Goal: Task Accomplishment & Management: Manage account settings

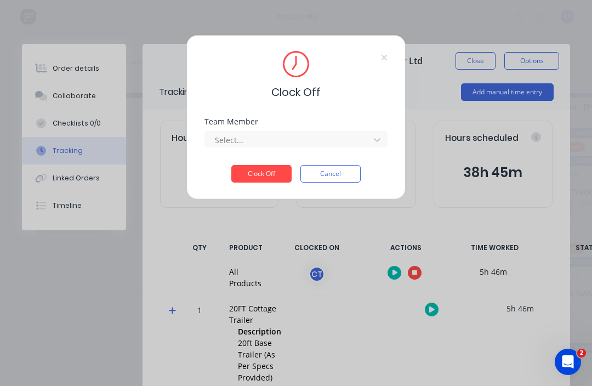
scroll to position [37, 0]
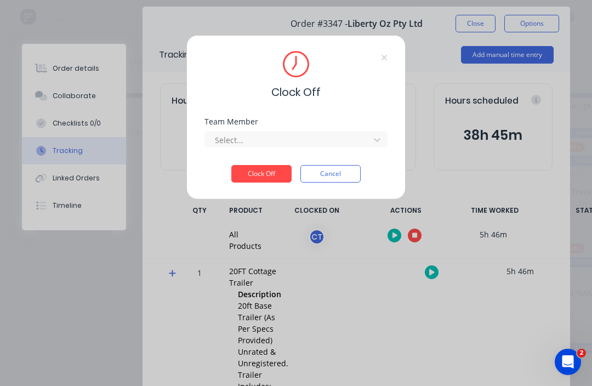
click at [369, 129] on div "Select..." at bounding box center [295, 137] width 183 height 19
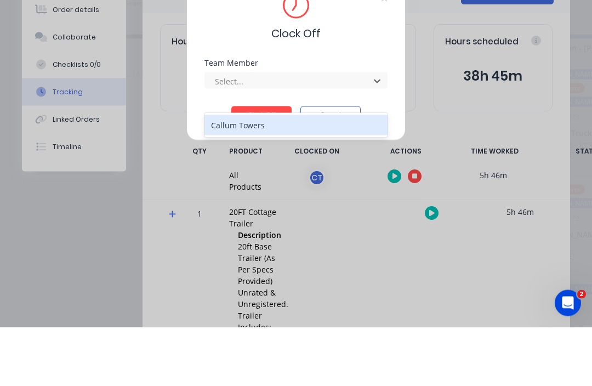
click at [308, 174] on div "Callum Towers" at bounding box center [295, 184] width 183 height 20
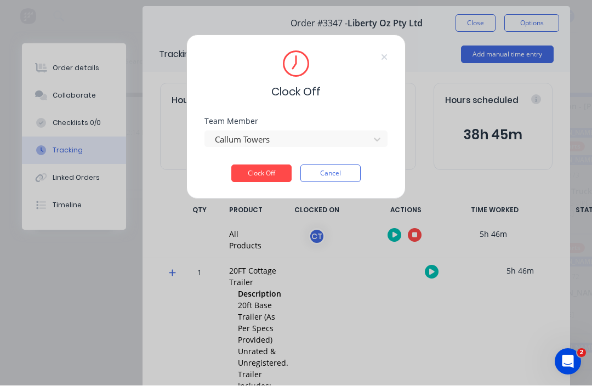
click at [273, 167] on button "Clock Off" at bounding box center [261, 174] width 60 height 18
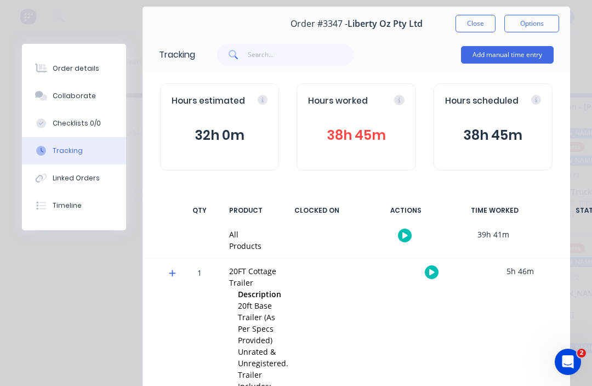
click at [60, 141] on button "Tracking" at bounding box center [74, 150] width 104 height 27
click at [59, 142] on button "Tracking" at bounding box center [74, 150] width 104 height 27
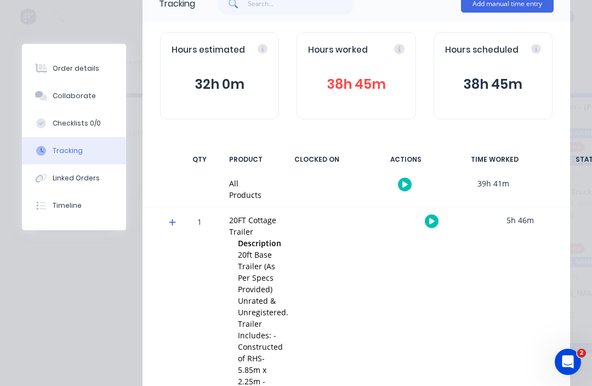
scroll to position [79, 0]
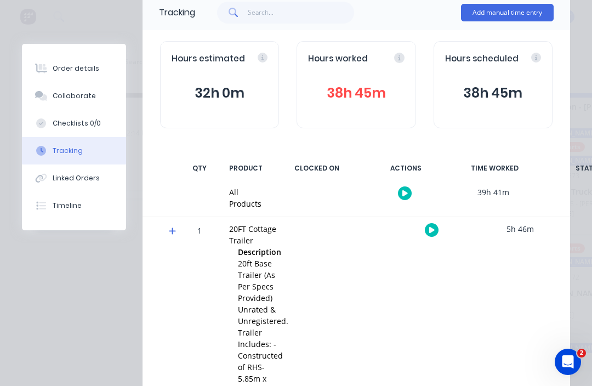
click at [62, 112] on button "Checklists 0/0" at bounding box center [74, 123] width 104 height 27
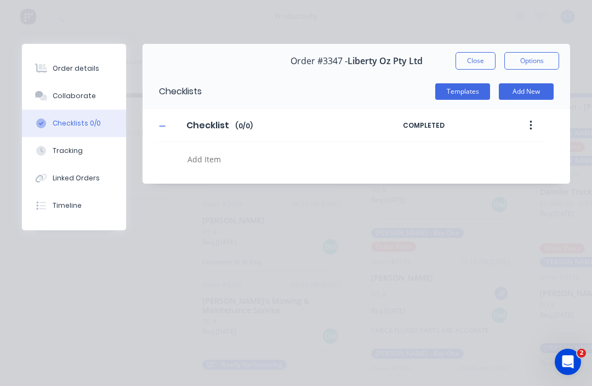
scroll to position [0, 0]
click at [69, 148] on div "Tracking" at bounding box center [68, 151] width 30 height 10
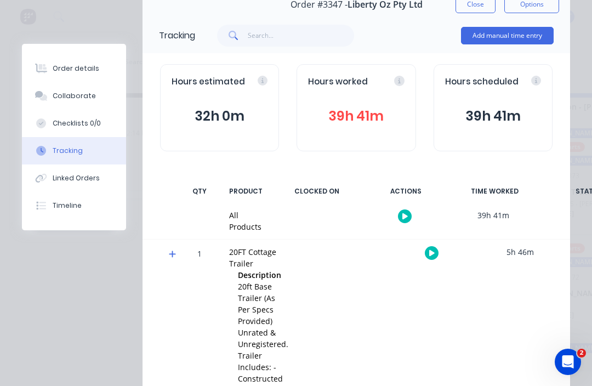
scroll to position [55, 0]
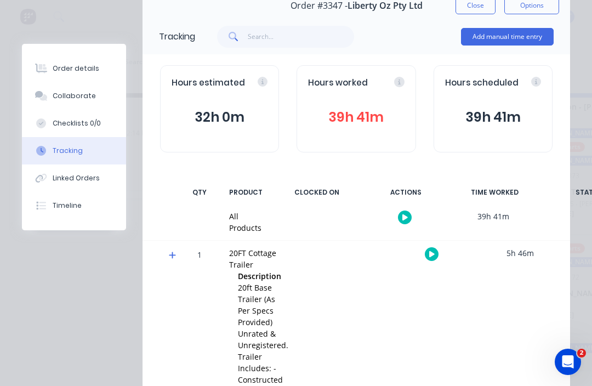
click at [362, 113] on button "39h 41m" at bounding box center [356, 117] width 96 height 21
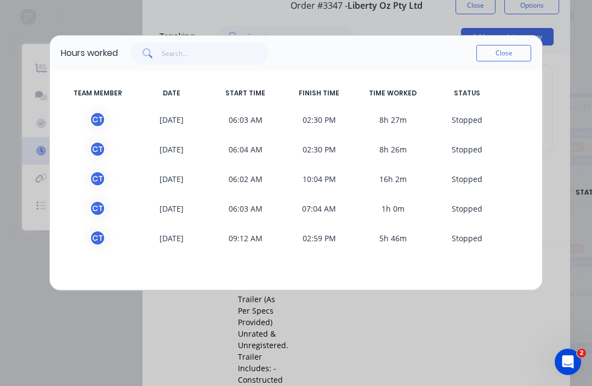
click at [510, 51] on button "Close" at bounding box center [503, 53] width 55 height 16
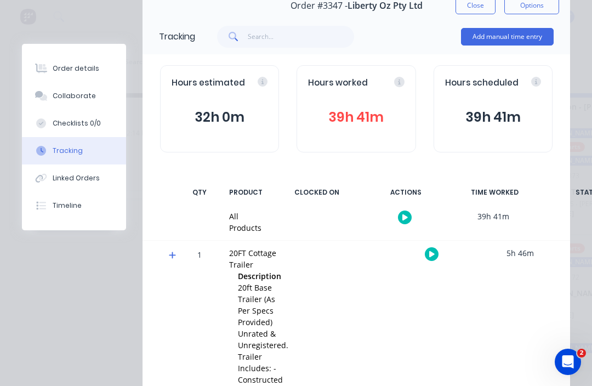
click at [50, 146] on button "Tracking" at bounding box center [74, 150] width 104 height 27
click at [380, 123] on button "39h 41m" at bounding box center [356, 117] width 96 height 21
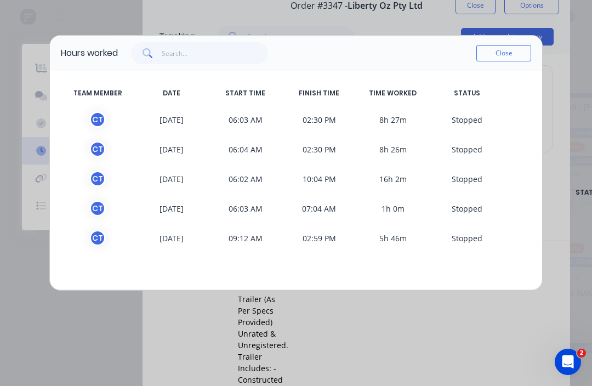
click at [496, 56] on button "Close" at bounding box center [503, 53] width 55 height 16
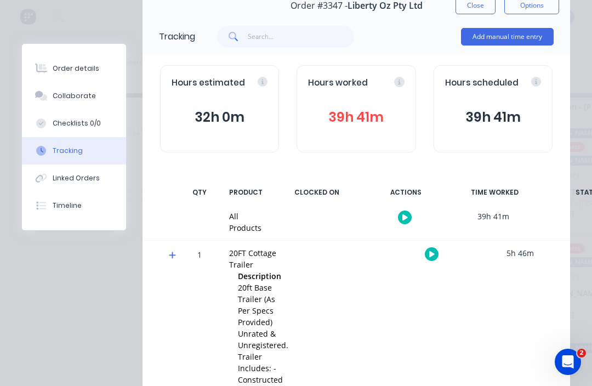
click at [217, 120] on button "32h 0m" at bounding box center [219, 117] width 96 height 21
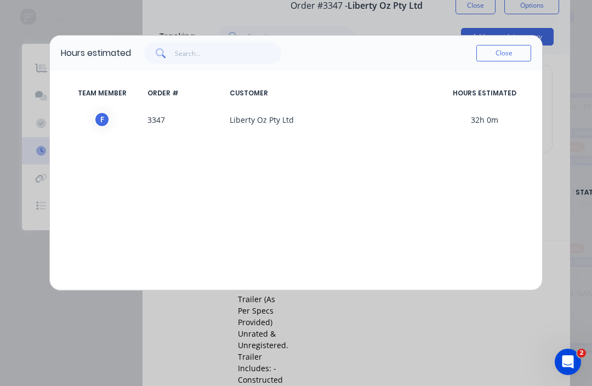
click at [507, 53] on button "Close" at bounding box center [503, 53] width 55 height 16
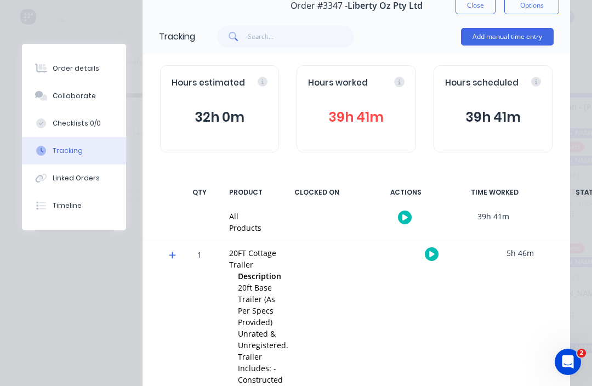
click at [508, 107] on button "39h 41m" at bounding box center [493, 117] width 96 height 21
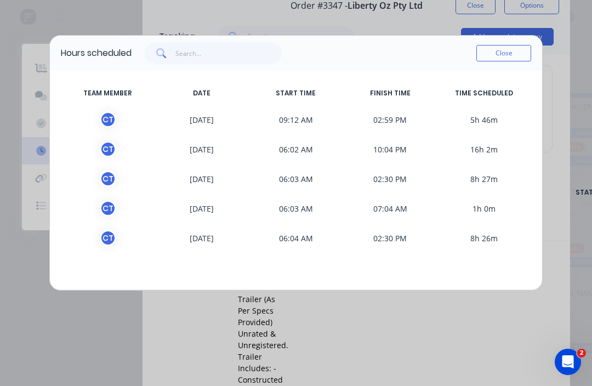
click at [508, 50] on button "Close" at bounding box center [503, 53] width 55 height 16
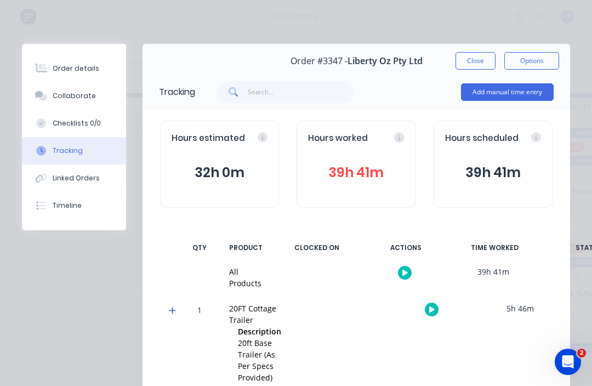
scroll to position [0, 0]
click at [457, 88] on div "Add manual time entry" at bounding box center [374, 92] width 358 height 33
click at [473, 61] on button "Close" at bounding box center [475, 61] width 40 height 18
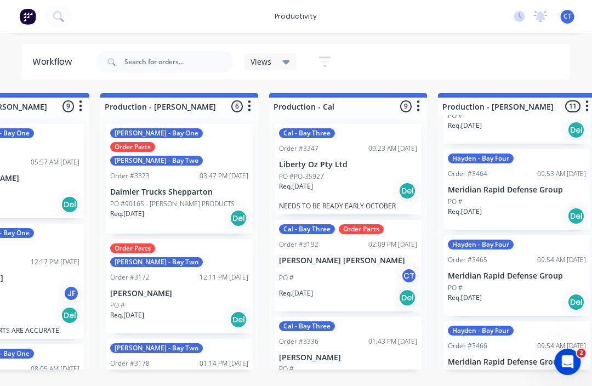
scroll to position [0, 429]
click at [368, 163] on p "Liberty Oz Pty Ltd" at bounding box center [348, 164] width 138 height 9
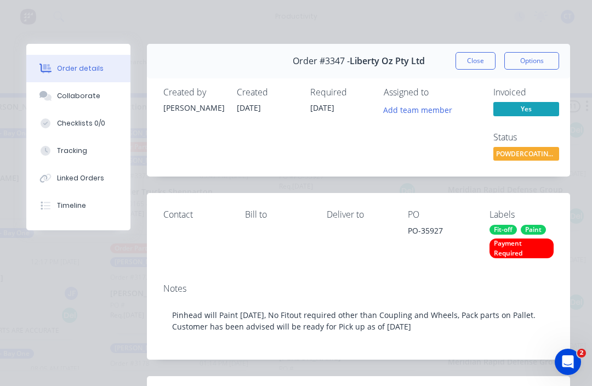
scroll to position [0, 0]
click at [537, 56] on button "Options" at bounding box center [531, 61] width 55 height 18
click at [422, 194] on div "Contact [PERSON_NAME] to Deliver to PO PO-35927 Labels Fit-off Paint Payment Re…" at bounding box center [358, 233] width 423 height 81
click at [93, 136] on button "Checklists 0/0" at bounding box center [78, 123] width 104 height 27
type textarea "x"
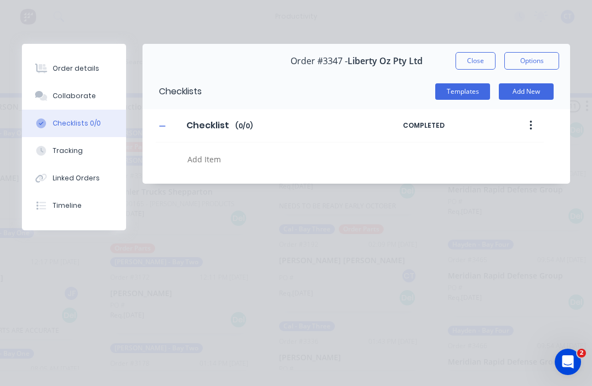
click at [84, 155] on button "Tracking" at bounding box center [74, 150] width 104 height 27
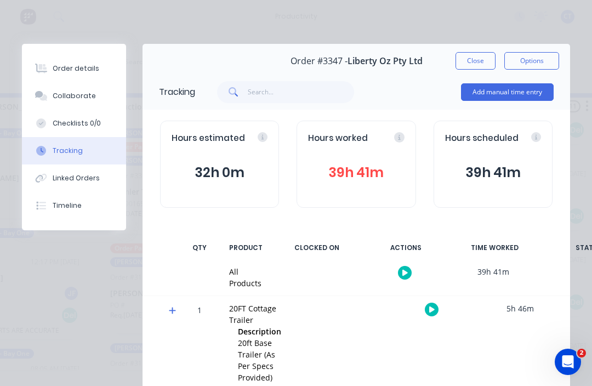
click at [480, 53] on button "Close" at bounding box center [475, 61] width 40 height 18
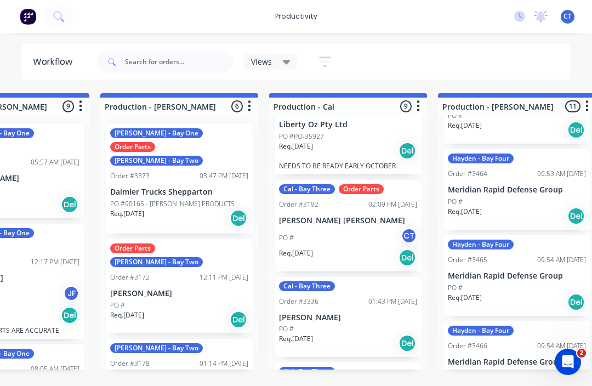
scroll to position [39, 0]
click at [363, 230] on div "PO # CT" at bounding box center [348, 238] width 138 height 21
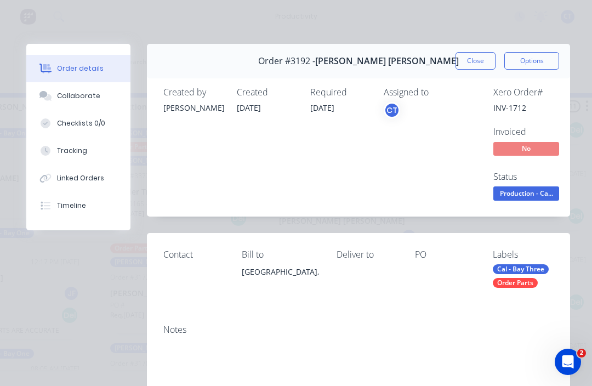
click at [532, 192] on span "Production - Ca..." at bounding box center [526, 193] width 66 height 14
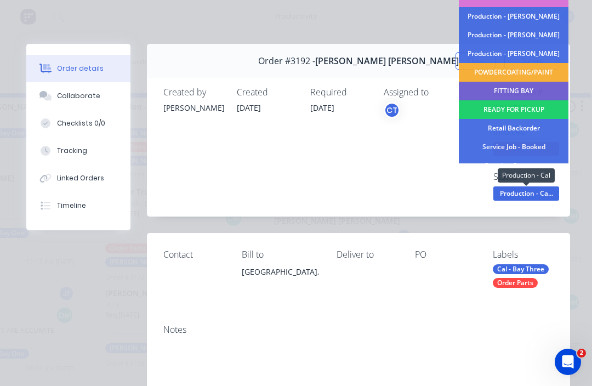
scroll to position [0, 435]
click at [525, 70] on div "POWDERCOATING/PAINT" at bounding box center [513, 73] width 110 height 19
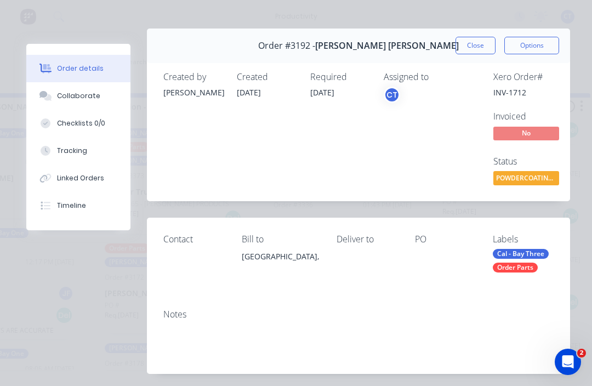
scroll to position [13, 0]
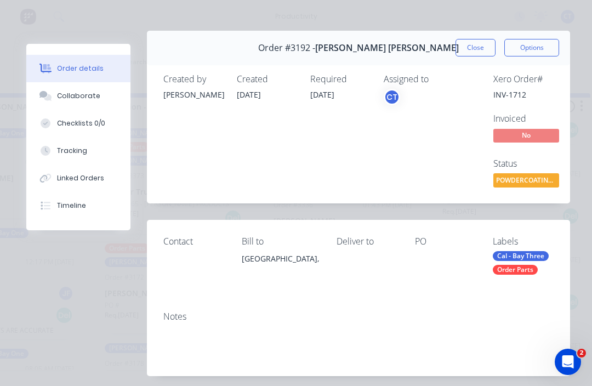
click at [483, 43] on button "Close" at bounding box center [475, 48] width 40 height 18
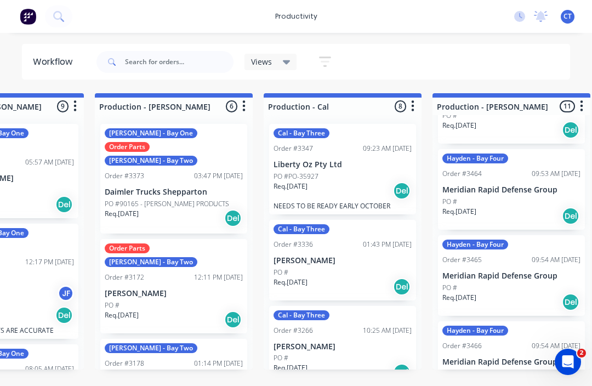
scroll to position [0, 0]
click at [351, 254] on div "Cal - Bay Three Order #3336 01:43 PM [DATE] [PERSON_NAME] PO # Req. [DATE] Del" at bounding box center [342, 260] width 147 height 81
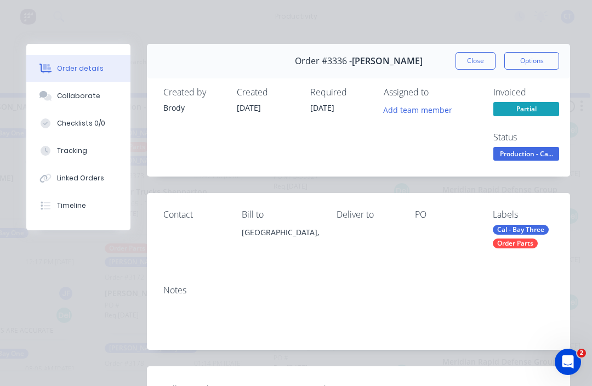
type input "20"
type input "[DATE]"
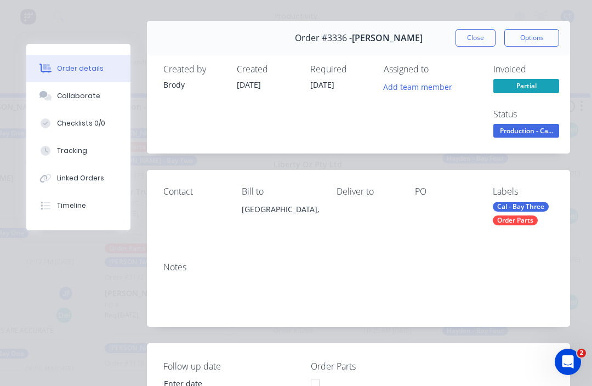
scroll to position [20, 0]
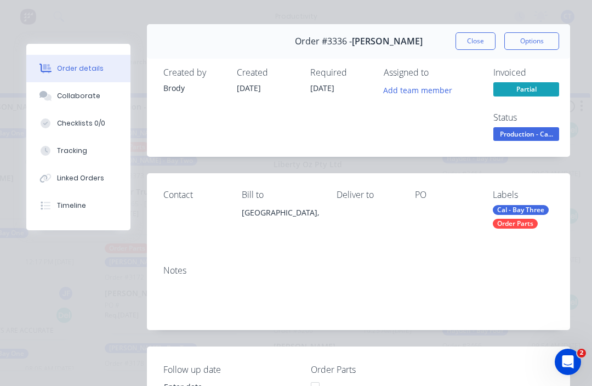
click at [537, 130] on span "Production - Ca..." at bounding box center [526, 134] width 66 height 14
click at [383, 272] on div "Notes" at bounding box center [358, 270] width 390 height 10
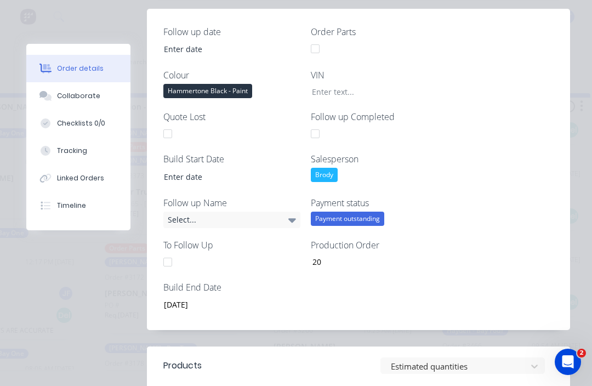
scroll to position [363, 0]
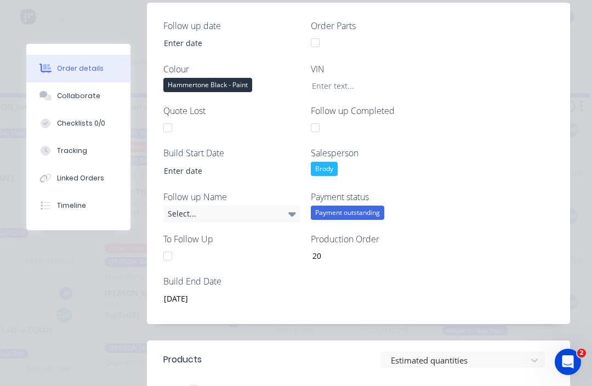
click at [55, 148] on button "Tracking" at bounding box center [78, 150] width 104 height 27
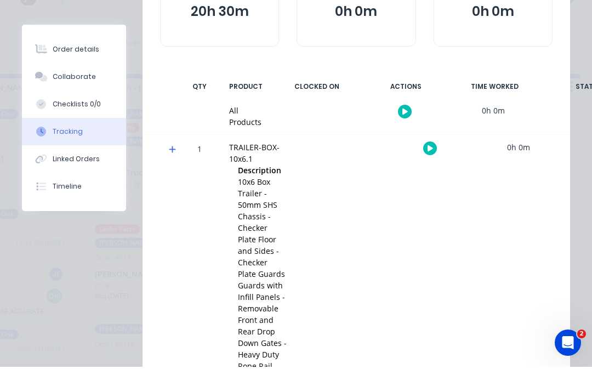
scroll to position [11, 443]
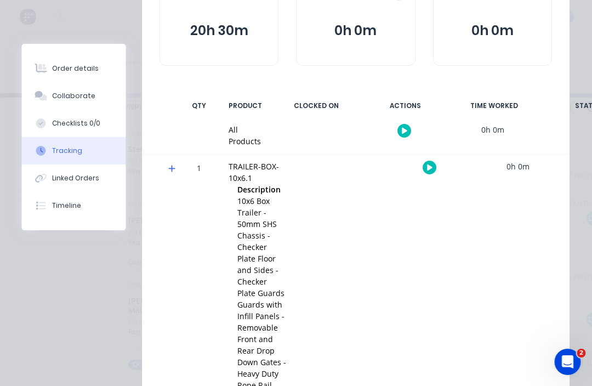
click at [59, 58] on button "Order details" at bounding box center [74, 68] width 104 height 27
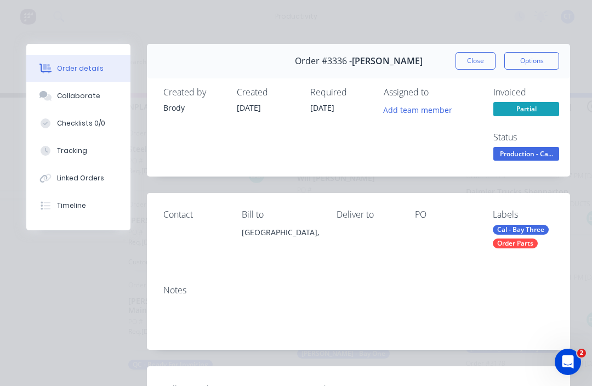
scroll to position [0, 0]
click at [473, 54] on button "Close" at bounding box center [475, 61] width 40 height 18
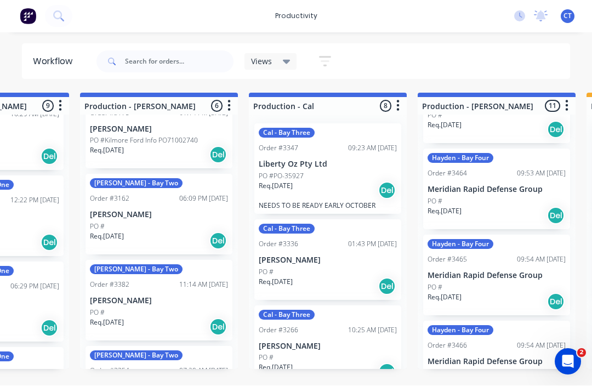
click at [332, 234] on div "Cal - Bay Three Order #3336 01:43 PM [DATE] [PERSON_NAME] PO # Req. [DATE] Del" at bounding box center [327, 260] width 147 height 81
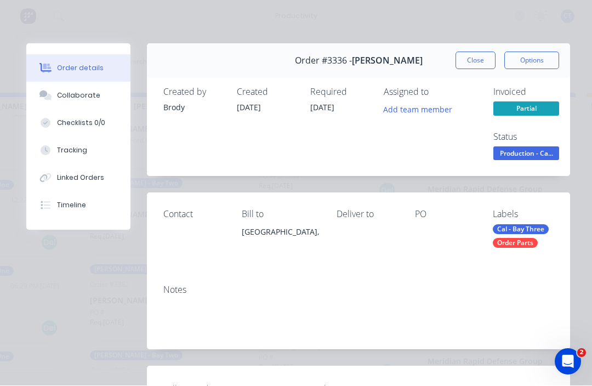
click at [473, 59] on button "Close" at bounding box center [475, 61] width 40 height 18
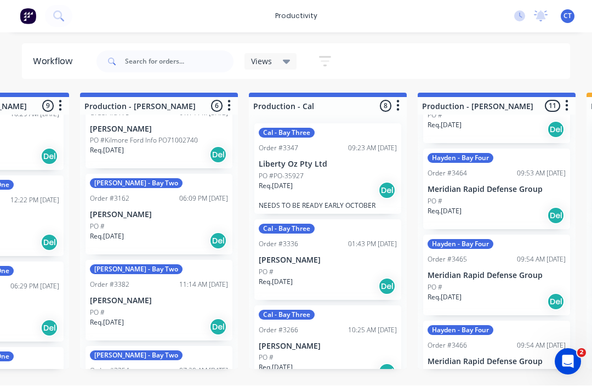
click at [337, 160] on p "Liberty Oz Pty Ltd" at bounding box center [328, 164] width 138 height 9
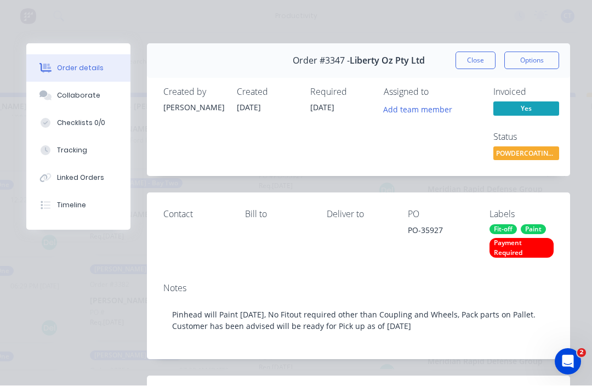
click at [74, 144] on button "Tracking" at bounding box center [78, 150] width 104 height 27
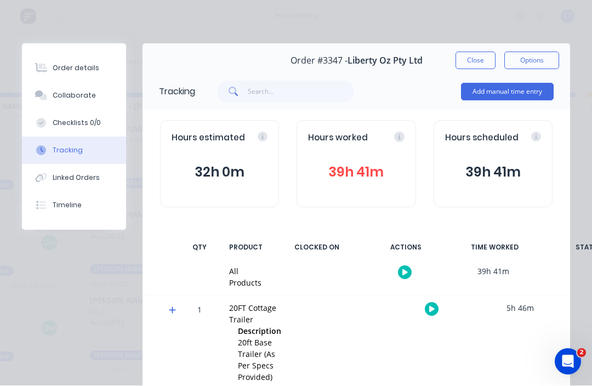
click at [346, 168] on button "39h 41m" at bounding box center [356, 172] width 96 height 21
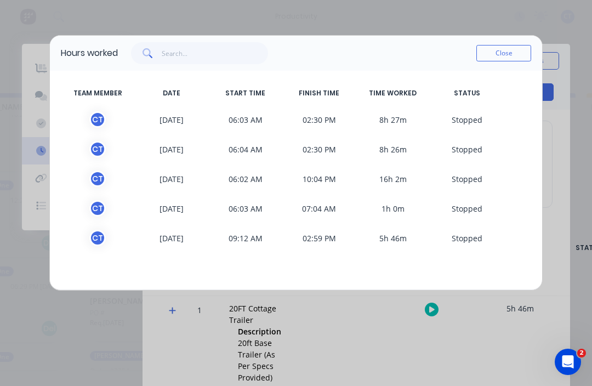
click at [493, 52] on button "Close" at bounding box center [503, 53] width 55 height 16
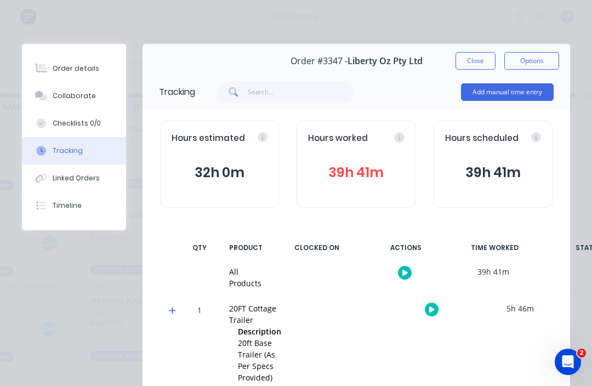
click at [476, 57] on button "Close" at bounding box center [475, 61] width 40 height 18
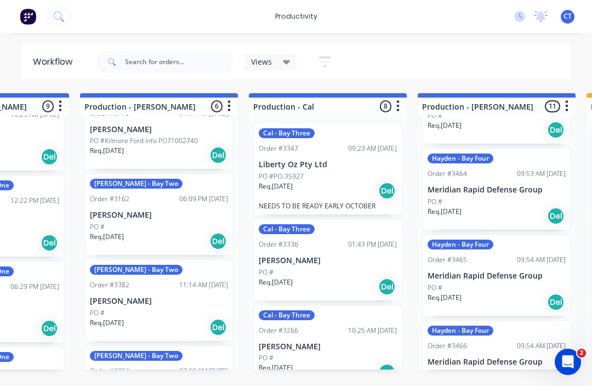
click at [335, 256] on p "[PERSON_NAME]" at bounding box center [328, 260] width 138 height 9
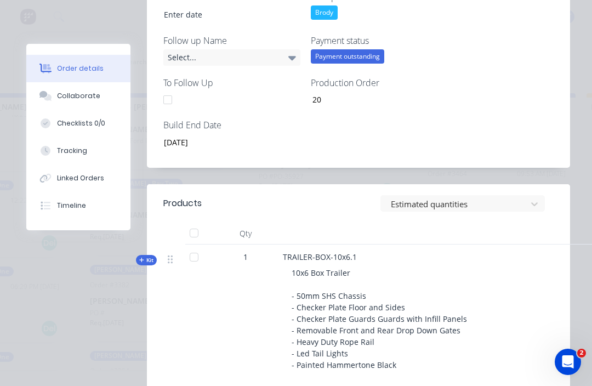
scroll to position [518, 0]
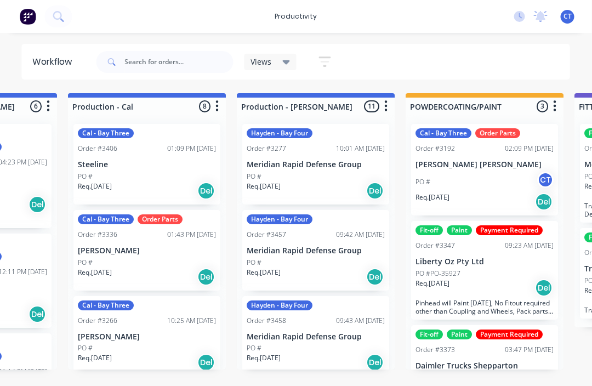
scroll to position [0, 631]
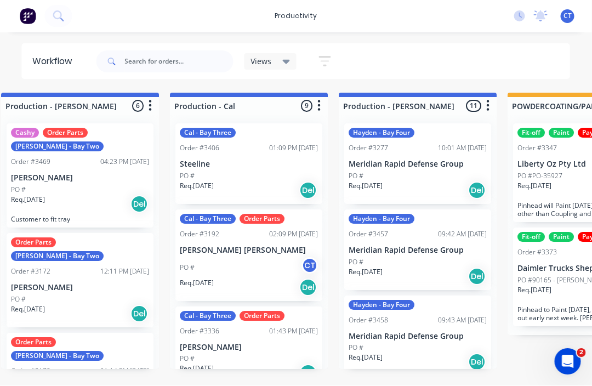
scroll to position [4, 527]
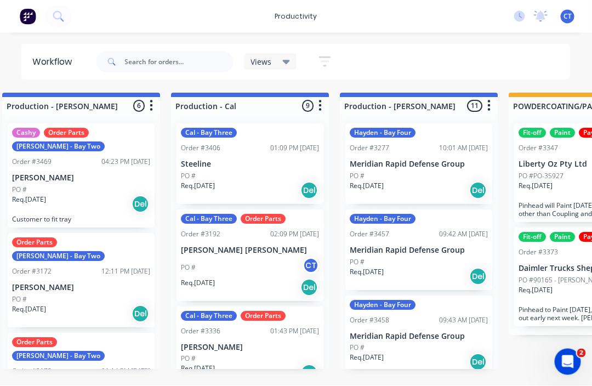
click at [246, 161] on p "Steeline" at bounding box center [250, 164] width 138 height 9
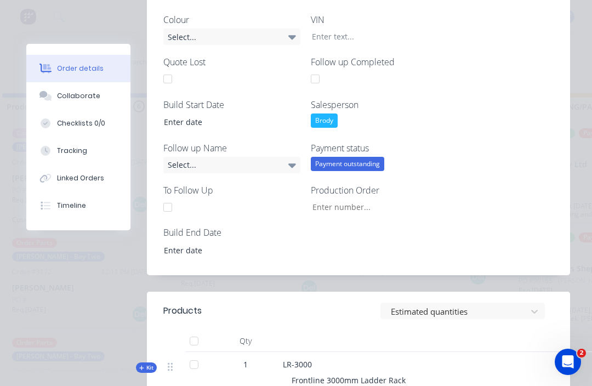
scroll to position [427, 0]
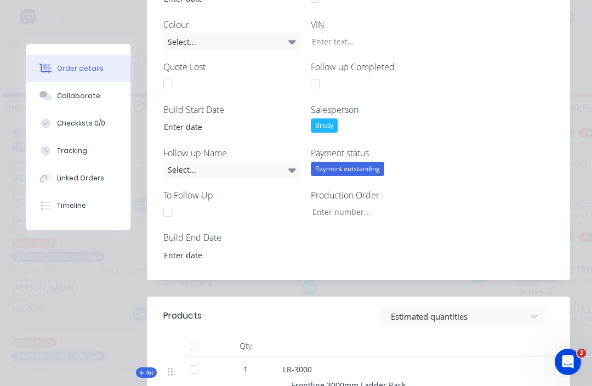
click at [60, 149] on div "Tracking" at bounding box center [72, 151] width 30 height 10
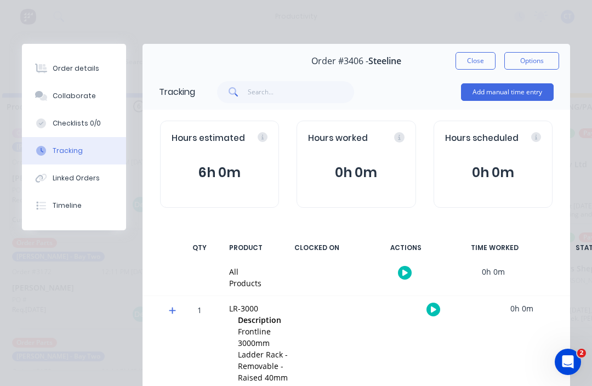
scroll to position [0, 0]
click at [467, 47] on div "Order #3406 - Steeline Close Options" at bounding box center [355, 61] width 427 height 35
click at [479, 61] on button "Close" at bounding box center [475, 61] width 40 height 18
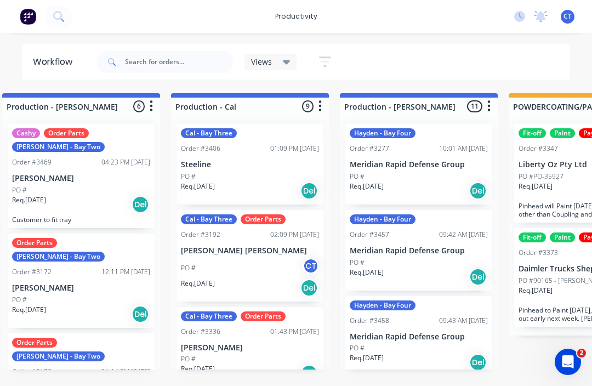
click at [242, 165] on div "Cal - Bay Three Order #3406 01:09 PM 06/10/25 Steeline PO # Req. 18/09/25 Del" at bounding box center [249, 164] width 147 height 81
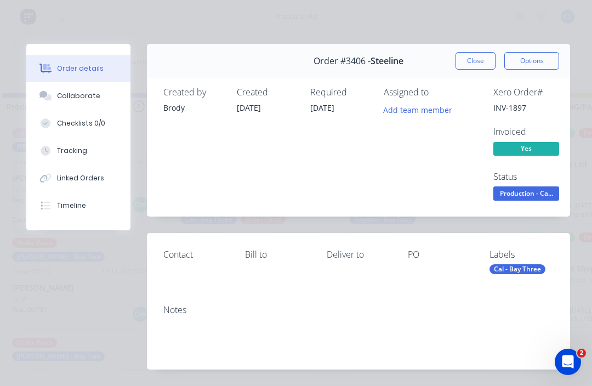
click at [94, 148] on button "Tracking" at bounding box center [78, 150] width 104 height 27
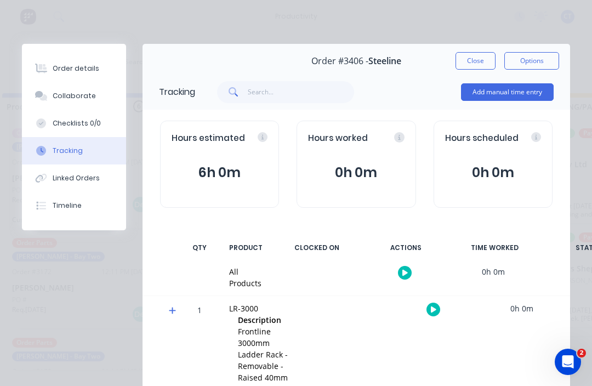
click at [405, 272] on icon "button" at bounding box center [404, 272] width 5 height 7
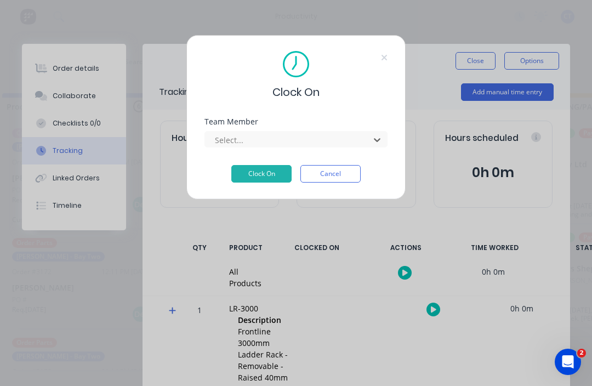
scroll to position [4, 446]
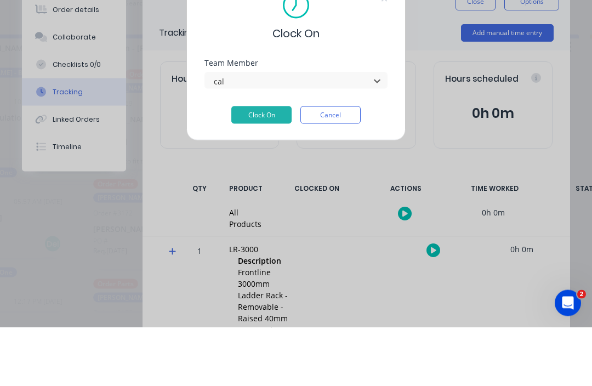
type input "cal"
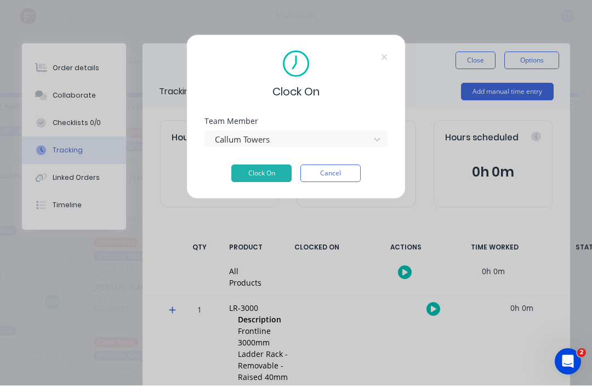
click at [256, 177] on button "Clock On" at bounding box center [261, 174] width 60 height 18
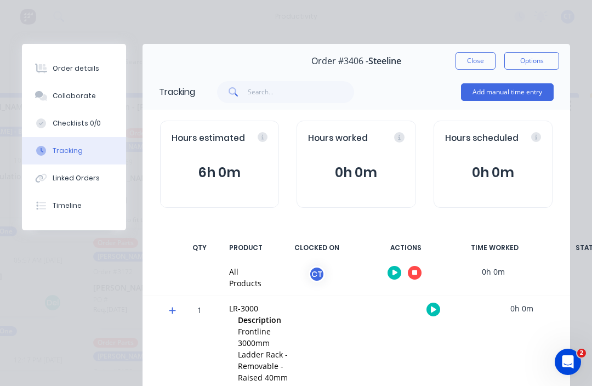
scroll to position [0, 0]
click at [399, 265] on div at bounding box center [404, 272] width 82 height 27
click at [392, 269] on icon "button" at bounding box center [394, 272] width 5 height 6
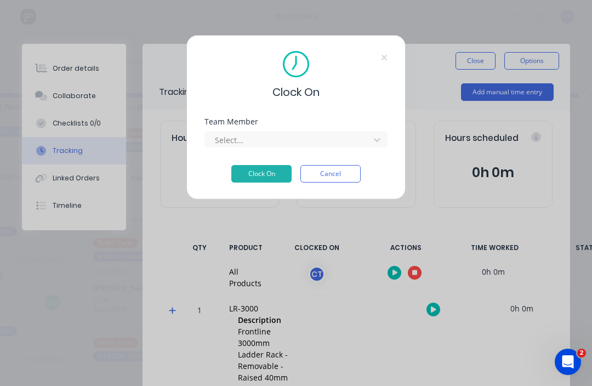
click at [383, 149] on div "Team Member Select..." at bounding box center [295, 141] width 183 height 47
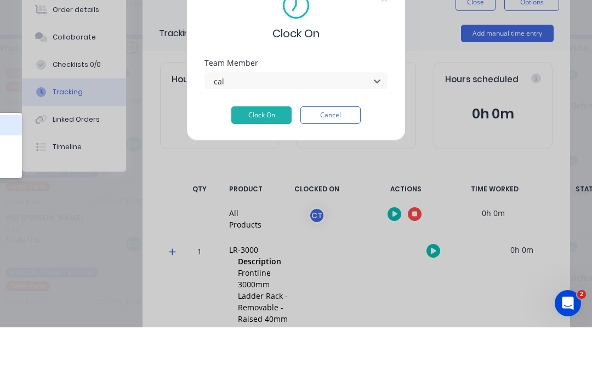
type input "cal"
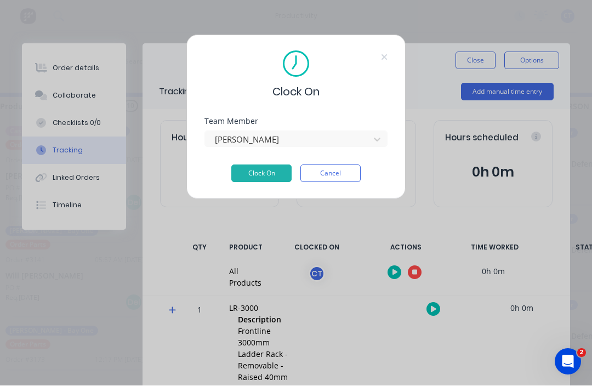
click at [320, 128] on div "Jamie Calley" at bounding box center [295, 137] width 183 height 19
click at [349, 175] on button "Cancel" at bounding box center [330, 174] width 60 height 18
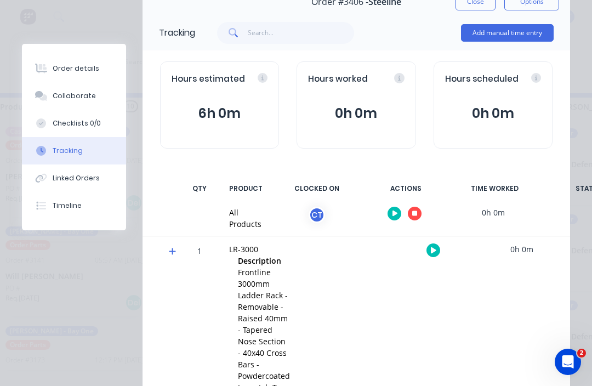
scroll to position [31, 0]
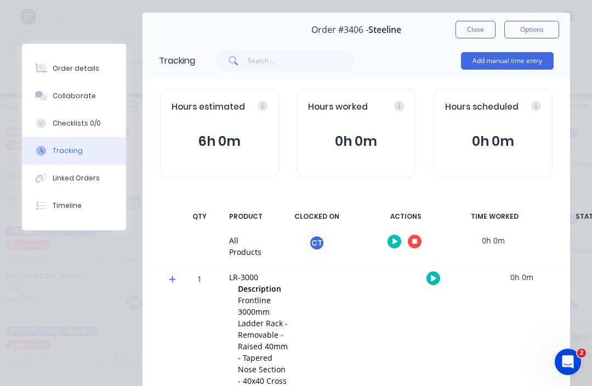
click at [480, 22] on button "Close" at bounding box center [475, 30] width 40 height 18
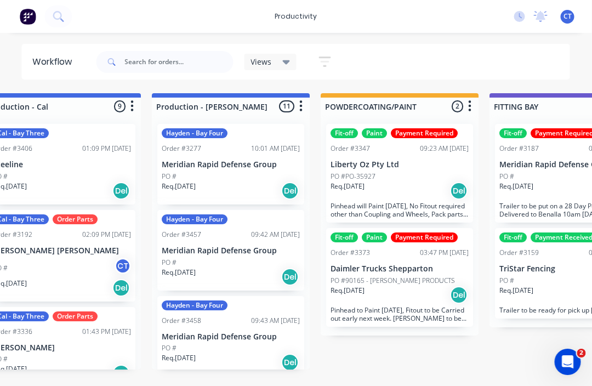
scroll to position [0, 715]
click at [391, 171] on div "PO #PO-35927" at bounding box center [400, 176] width 138 height 10
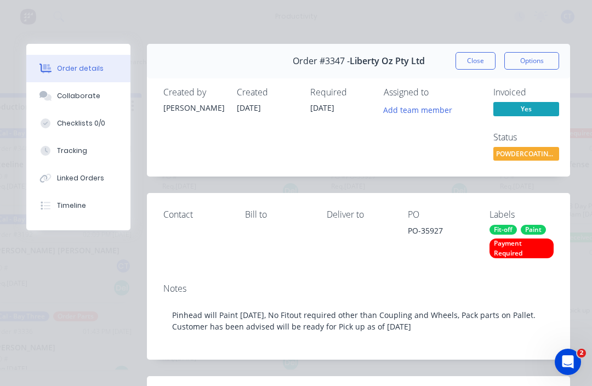
click at [85, 139] on button "Tracking" at bounding box center [78, 150] width 104 height 27
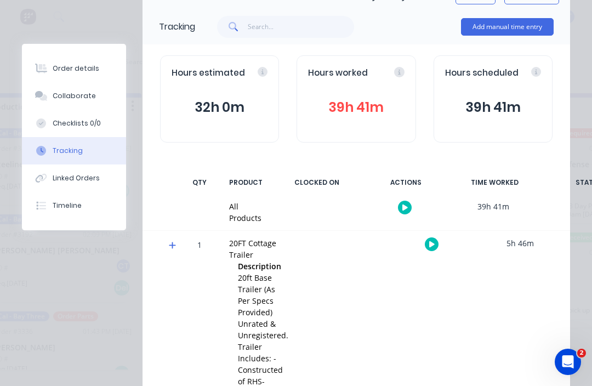
scroll to position [61, 0]
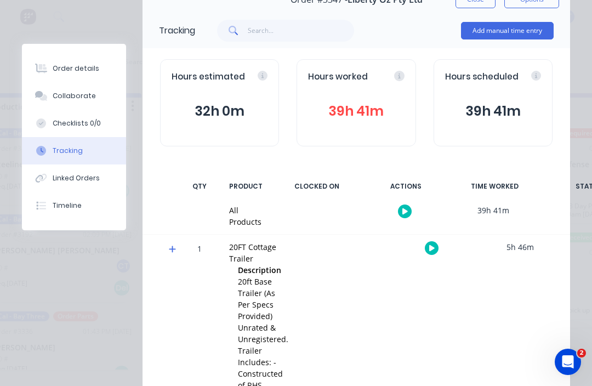
click at [360, 92] on div "Hours worked 39h 41m" at bounding box center [355, 102] width 119 height 87
click at [348, 97] on div "Hours worked 39h 41m" at bounding box center [355, 102] width 119 height 87
click at [364, 104] on button "39h 41m" at bounding box center [356, 111] width 96 height 21
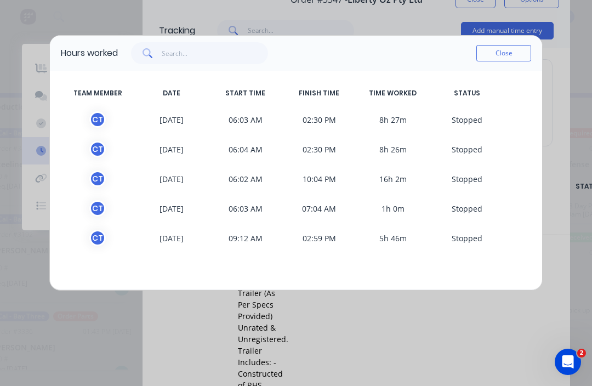
click at [468, 179] on span "S topped" at bounding box center [466, 178] width 74 height 16
click at [292, 180] on span "10:04 PM" at bounding box center [319, 178] width 74 height 16
click at [507, 55] on button "Close" at bounding box center [503, 53] width 55 height 16
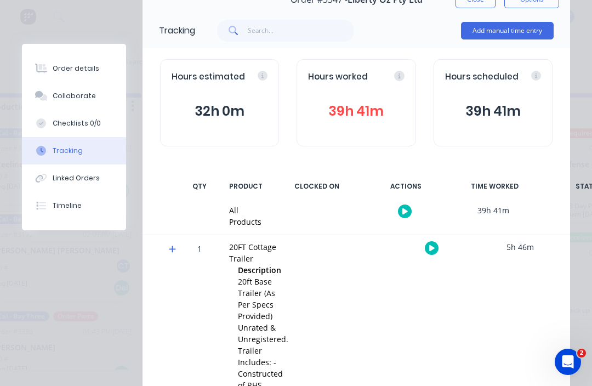
click at [400, 76] on icon at bounding box center [399, 76] width 10 height 10
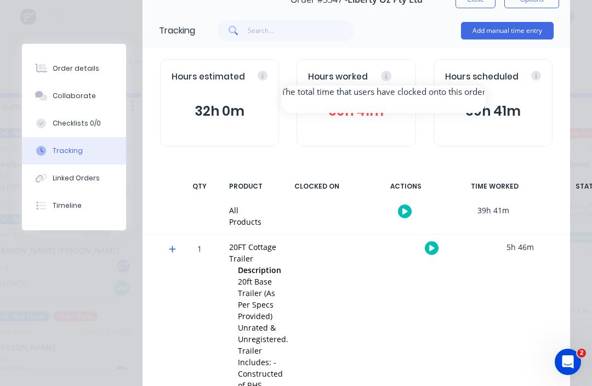
click at [336, 175] on div "CLOCKED ON" at bounding box center [317, 186] width 82 height 23
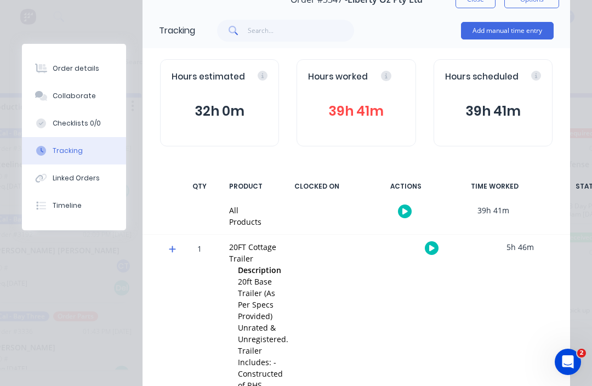
click at [347, 119] on button "39h 41m" at bounding box center [356, 111] width 96 height 21
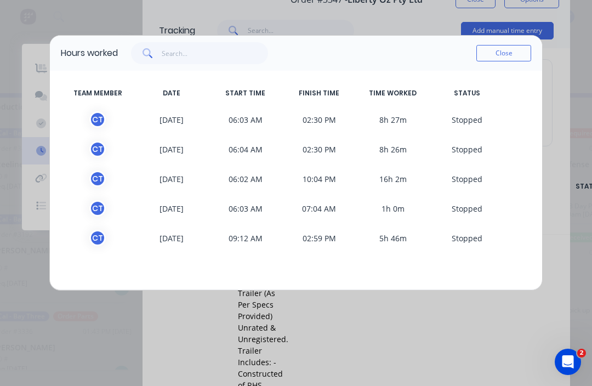
click at [507, 58] on button "Close" at bounding box center [503, 53] width 55 height 16
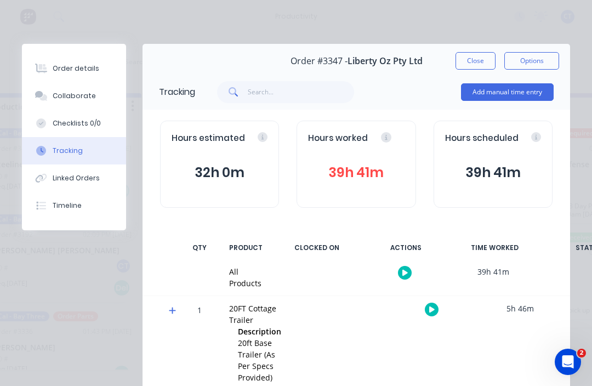
scroll to position [0, 0]
click at [472, 56] on button "Close" at bounding box center [475, 61] width 40 height 18
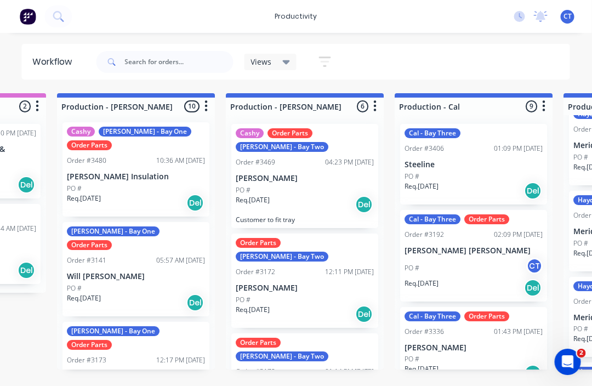
scroll to position [0, 304]
